Goal: Task Accomplishment & Management: Manage account settings

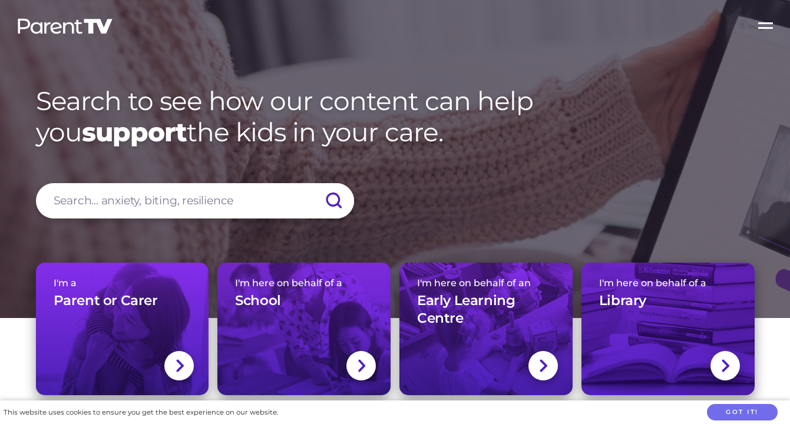
click at [767, 28] on label "Open Menu" at bounding box center [765, 23] width 47 height 47
click at [0, 0] on input "Open Menu" at bounding box center [0, 0] width 0 height 0
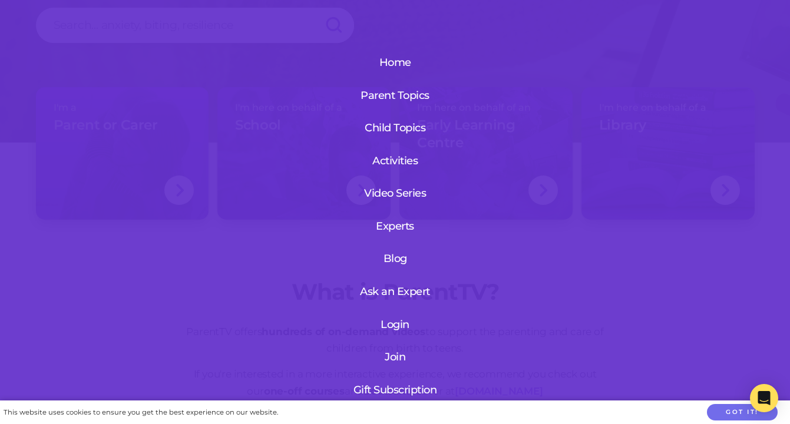
click at [396, 321] on link "Login" at bounding box center [394, 324] width 141 height 31
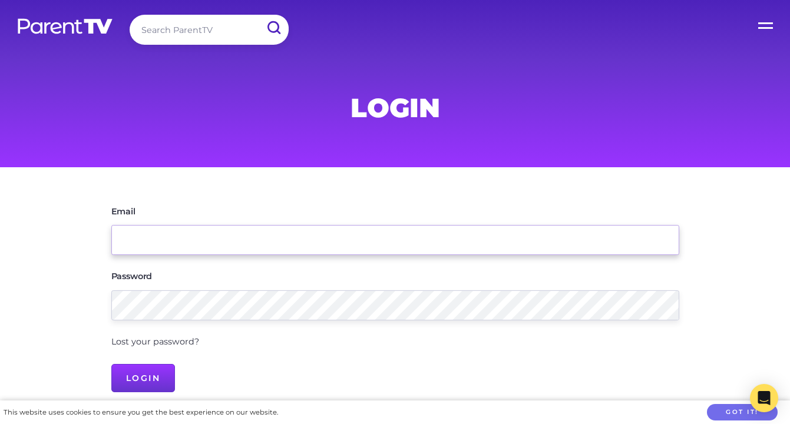
type input "[EMAIL_ADDRESS][DOMAIN_NAME]"
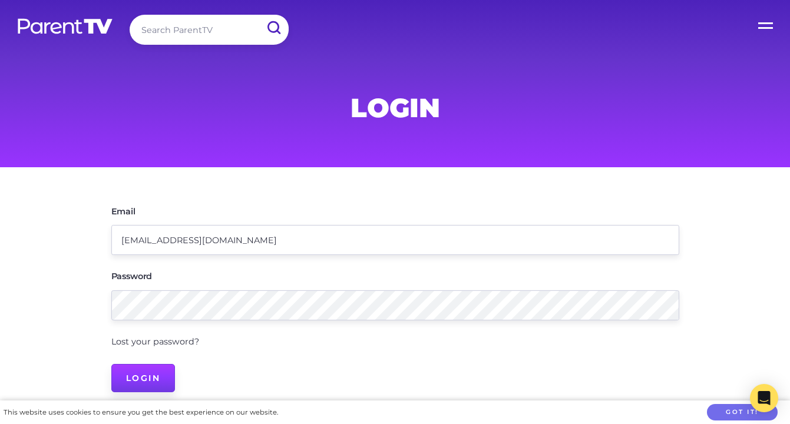
click at [154, 377] on input "Login" at bounding box center [143, 378] width 64 height 28
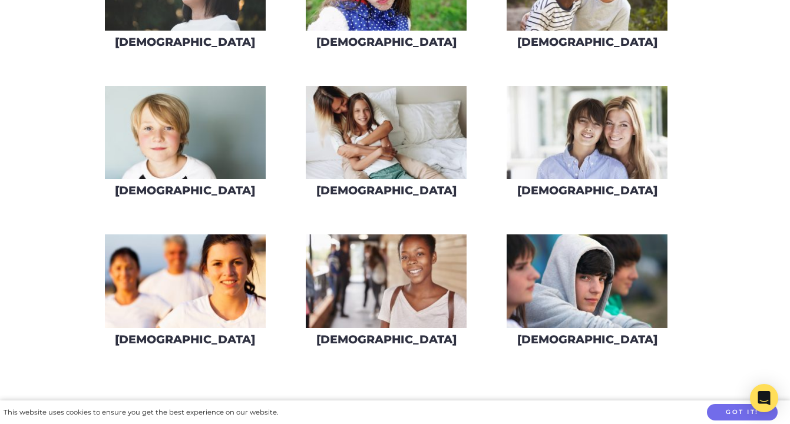
scroll to position [841, 0]
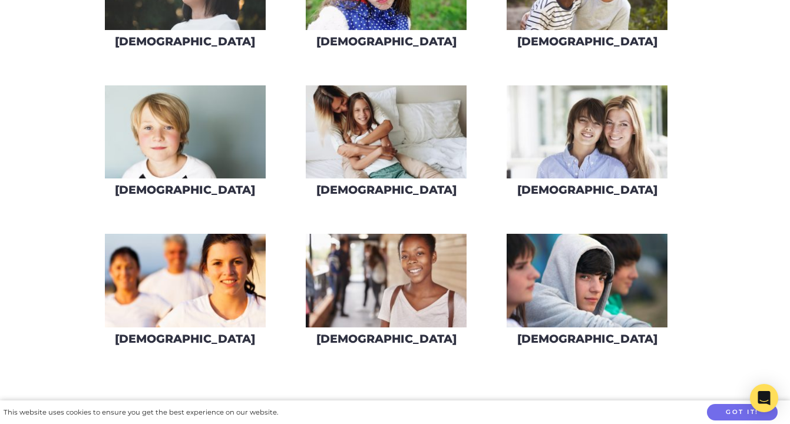
click at [197, 159] on img at bounding box center [185, 132] width 161 height 94
